Goal: Check status: Check status

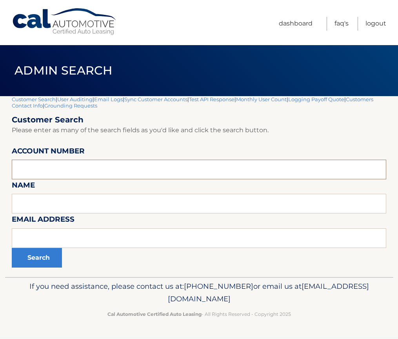
click at [64, 166] on input "text" at bounding box center [199, 170] width 375 height 20
drag, startPoint x: 64, startPoint y: 166, endPoint x: 33, endPoint y: 206, distance: 50.5
click at [33, 206] on input "text" at bounding box center [199, 204] width 375 height 20
click at [48, 171] on input "text" at bounding box center [199, 170] width 375 height 20
paste input "44455767574"
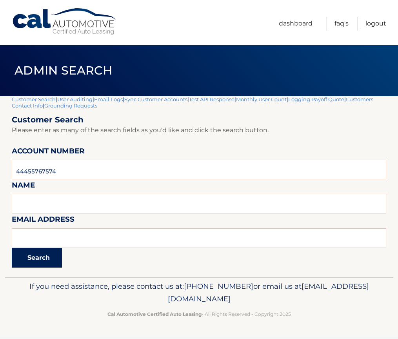
type input "44455767574"
click at [35, 259] on button "Search" at bounding box center [37, 258] width 50 height 20
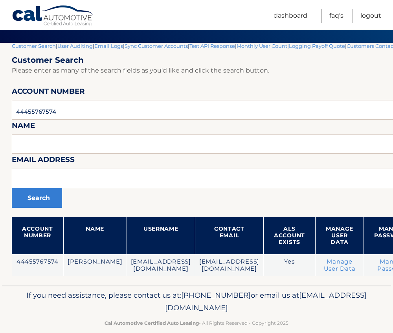
scroll to position [66, 0]
